Goal: Information Seeking & Learning: Find specific fact

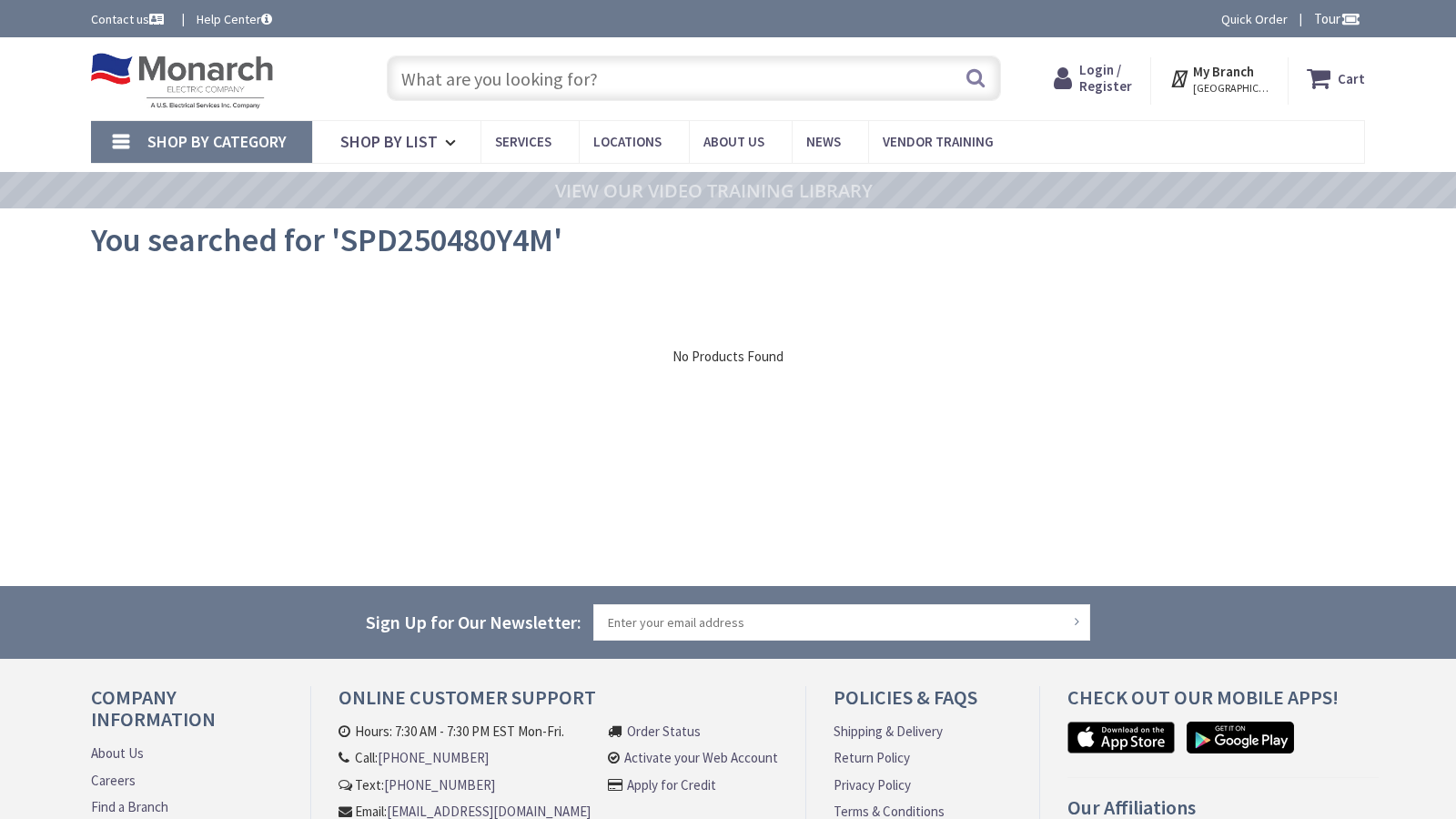
type input "Stubble Rd, Ashburn, VA 20147, USA"
